Goal: Communication & Community: Answer question/provide support

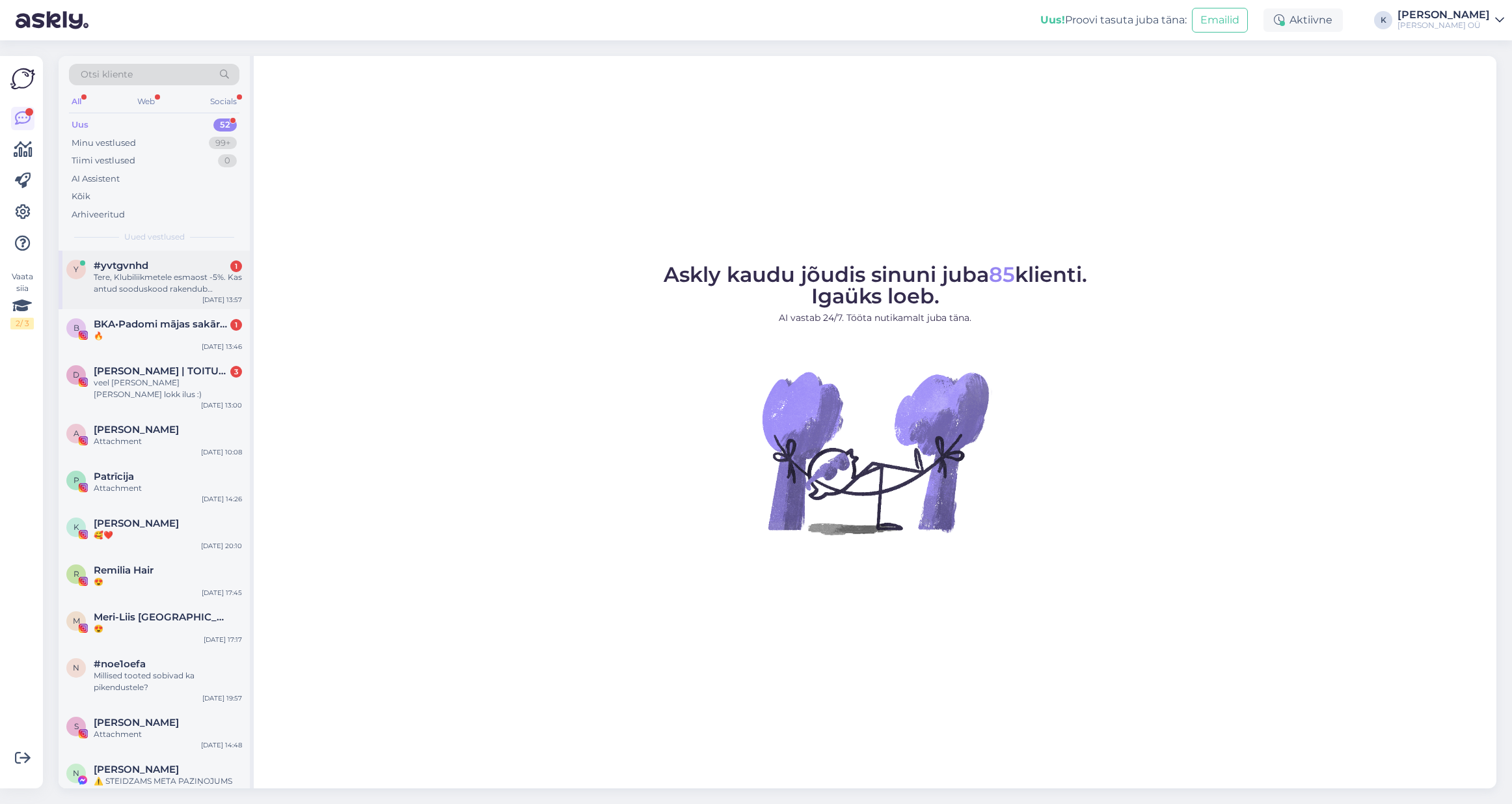
click at [138, 287] on div "Tere, Klubiliikmetele esmaost -5%. Kas antud sooduskood rakendub automaaselt v …" at bounding box center [167, 283] width 148 height 23
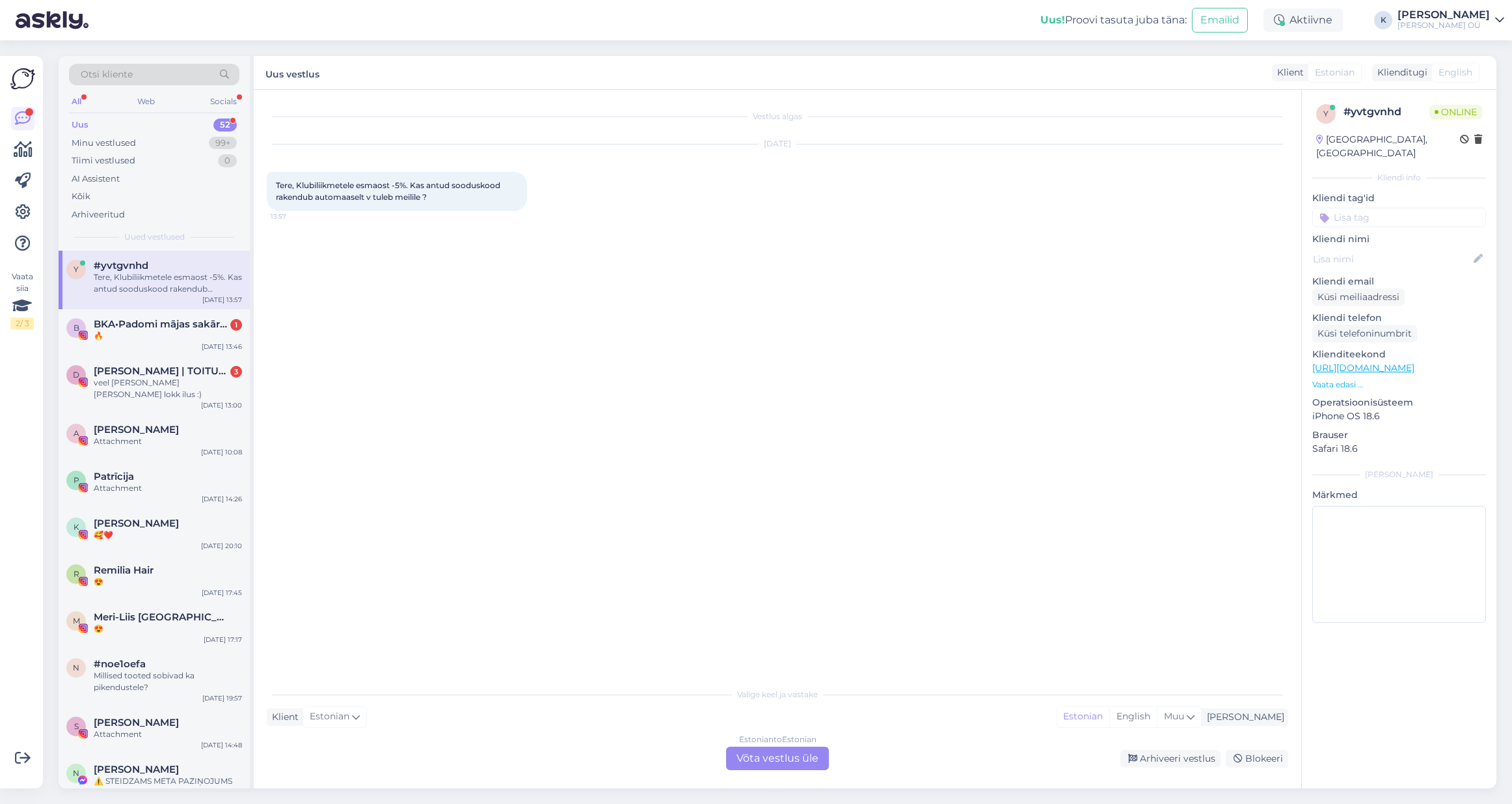
click at [779, 762] on div "Estonian to Estonian Võta vestlus üle" at bounding box center [778, 758] width 103 height 23
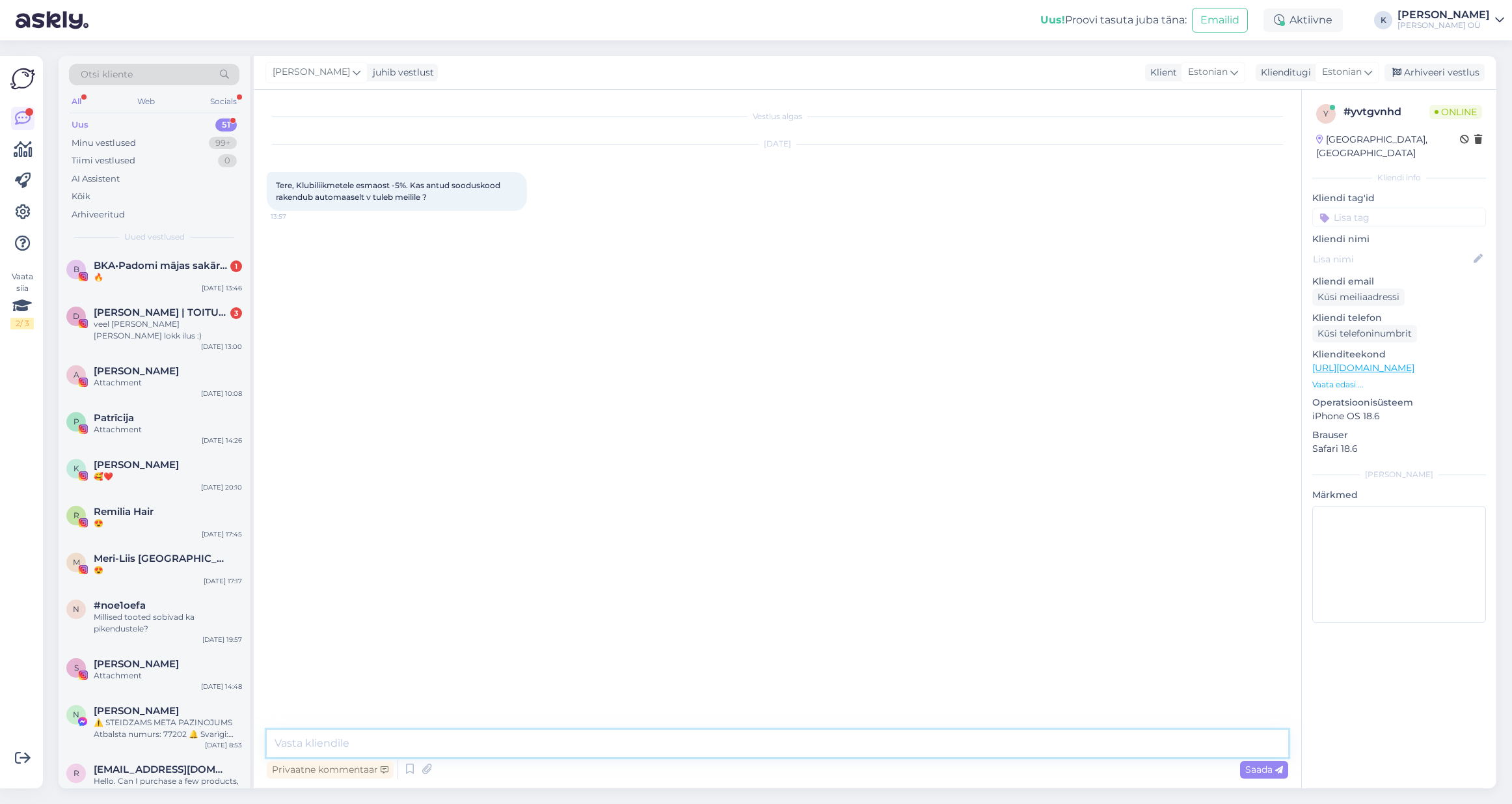
click at [519, 742] on textarea at bounding box center [777, 743] width 1021 height 28
type textarea "Tere, selleks tuleb liituda uudiskirjalistiga, ning siis tuleb kood meilile. Ig…"
type textarea "j"
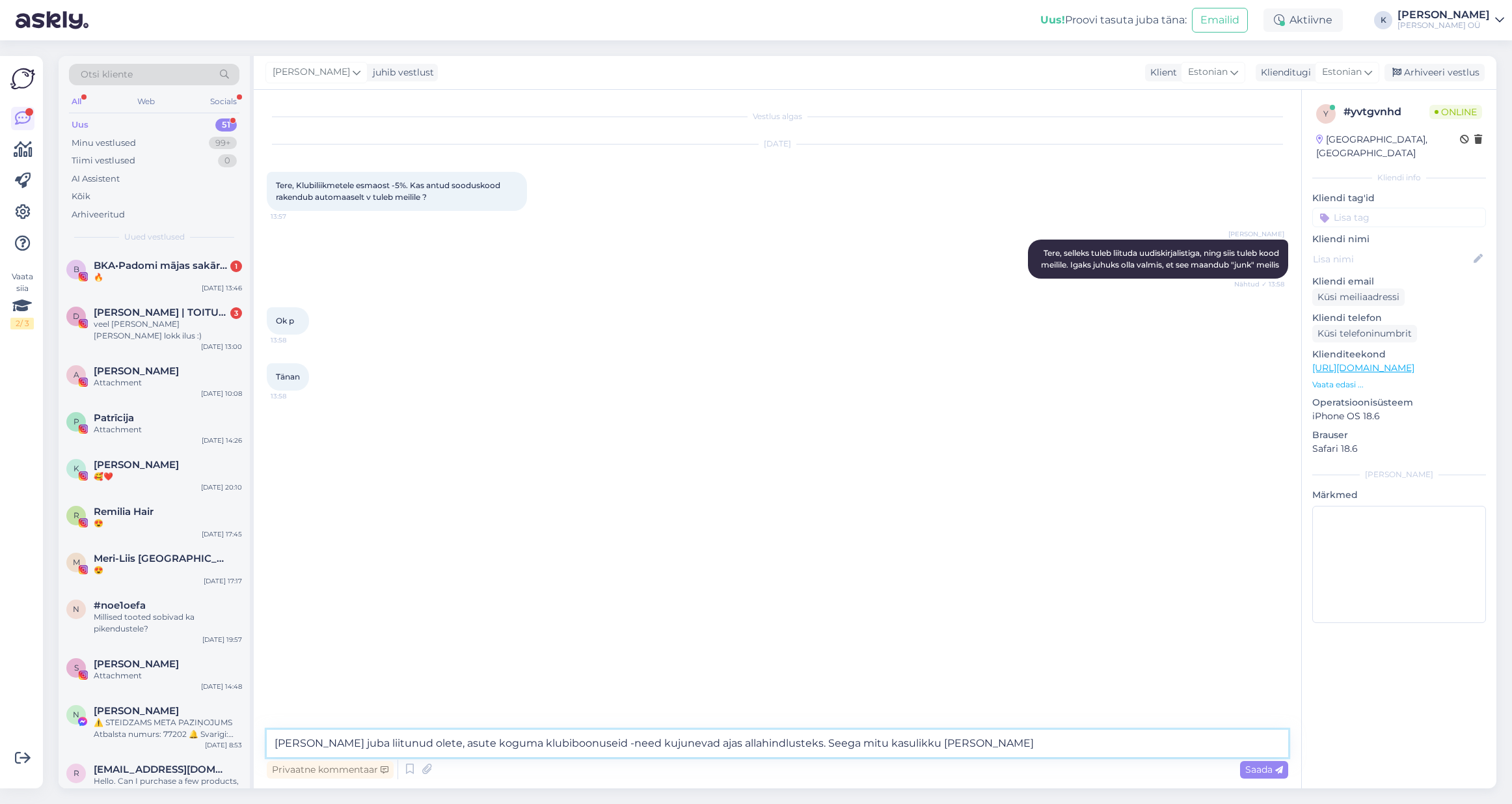
type textarea "[PERSON_NAME] juba liitunud olete, asute koguma klubiboonuseid -need kujunevad …"
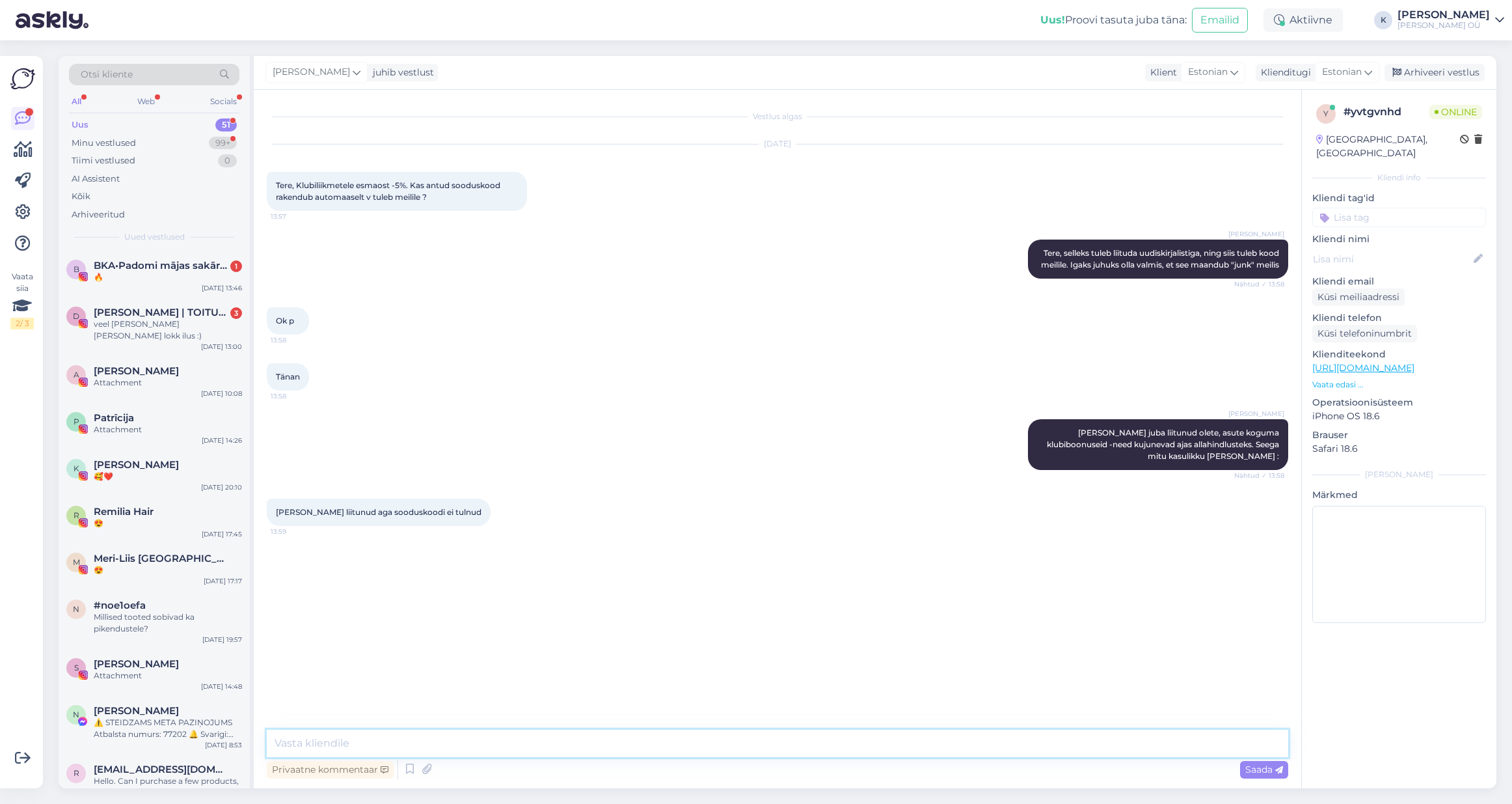
click at [403, 745] on textarea at bounding box center [777, 743] width 1021 height 28
drag, startPoint x: 428, startPoint y: 744, endPoint x: 265, endPoint y: 743, distance: 163.0
click at [265, 743] on div "Vestlus algas [DATE] Tere, Klubiliikmetele esmaost -5%. Kas antud sooduskood ra…" at bounding box center [777, 439] width 1047 height 698
type textarea "Kas Te e-maili saite või ei saabunud ka e-mail?"
click at [375, 747] on textarea at bounding box center [777, 743] width 1021 height 28
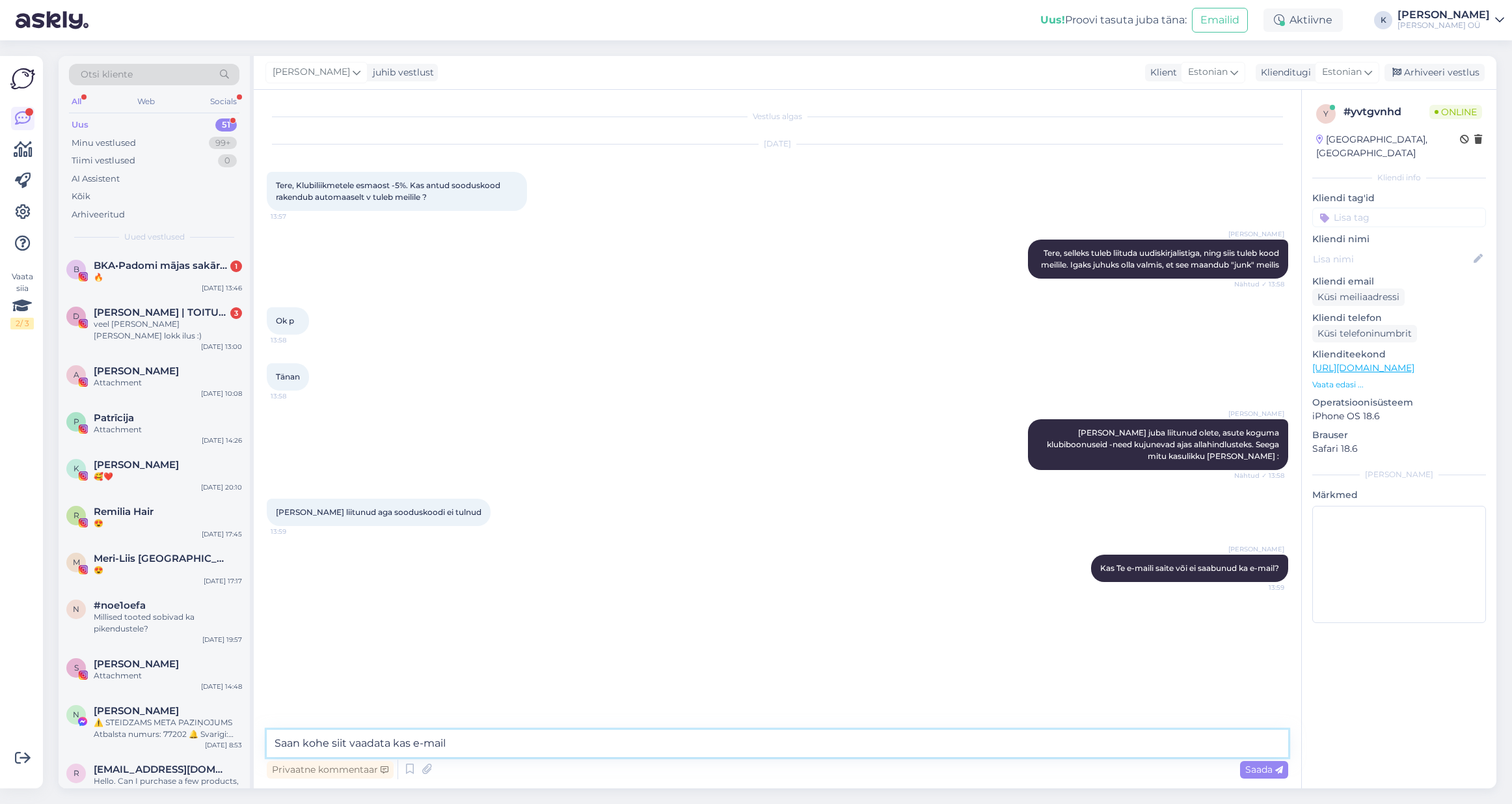
type textarea "Saan kohe siit vaadata kas e-mail"
drag, startPoint x: 449, startPoint y: 747, endPoint x: 275, endPoint y: 741, distance: 174.1
click at [275, 741] on textarea "Saan kohe siit vaadata kas e-mail" at bounding box center [777, 743] width 1021 height 28
type textarea "See võib maanduda rämpsposti kaustas"
